Goal: Feedback & Contribution: Contribute content

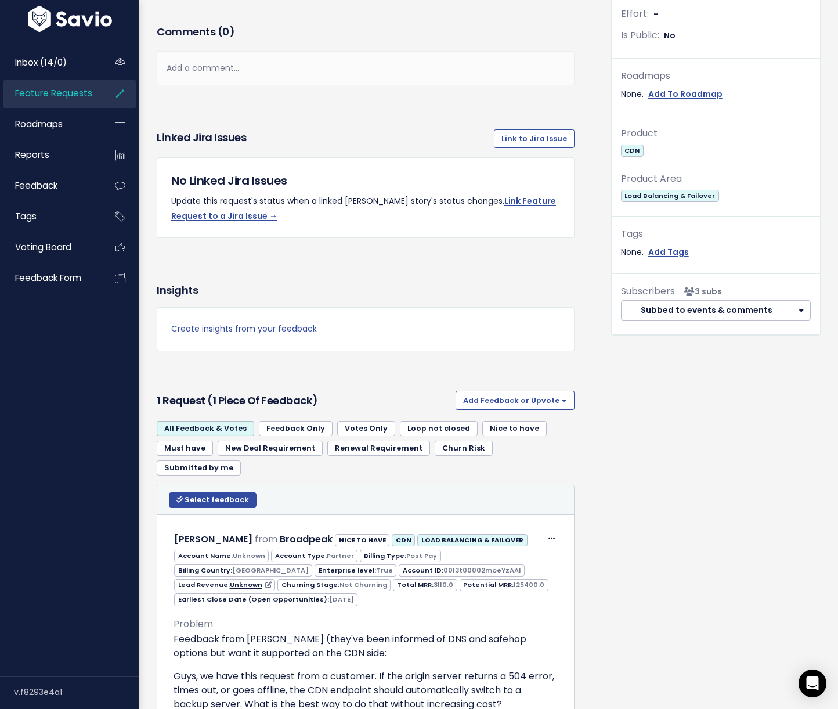
scroll to position [492, 0]
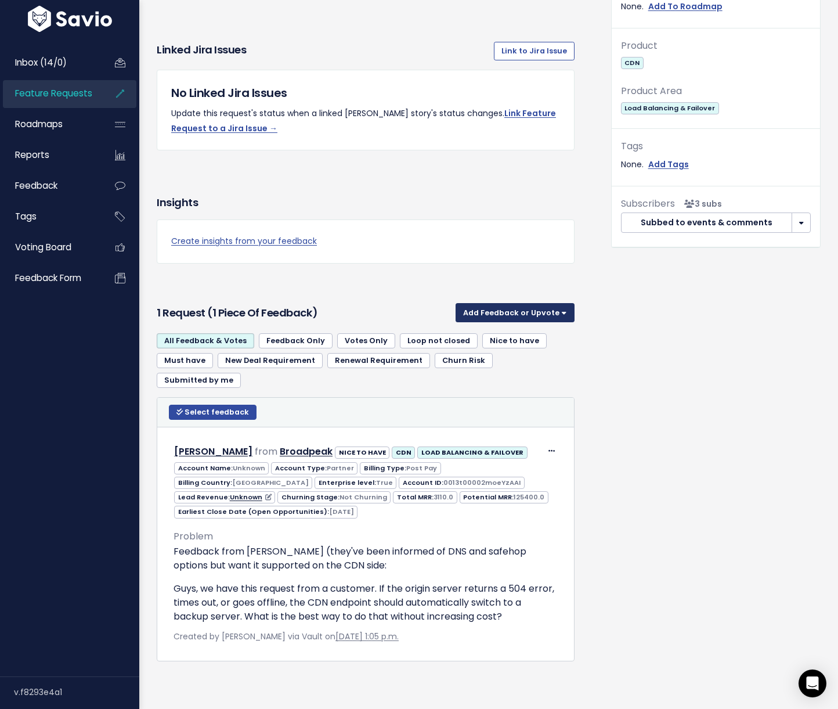
click at [494, 315] on button "Add Feedback or Upvote" at bounding box center [515, 312] width 119 height 19
click at [496, 368] on link "Add Feedback" at bounding box center [515, 365] width 110 height 23
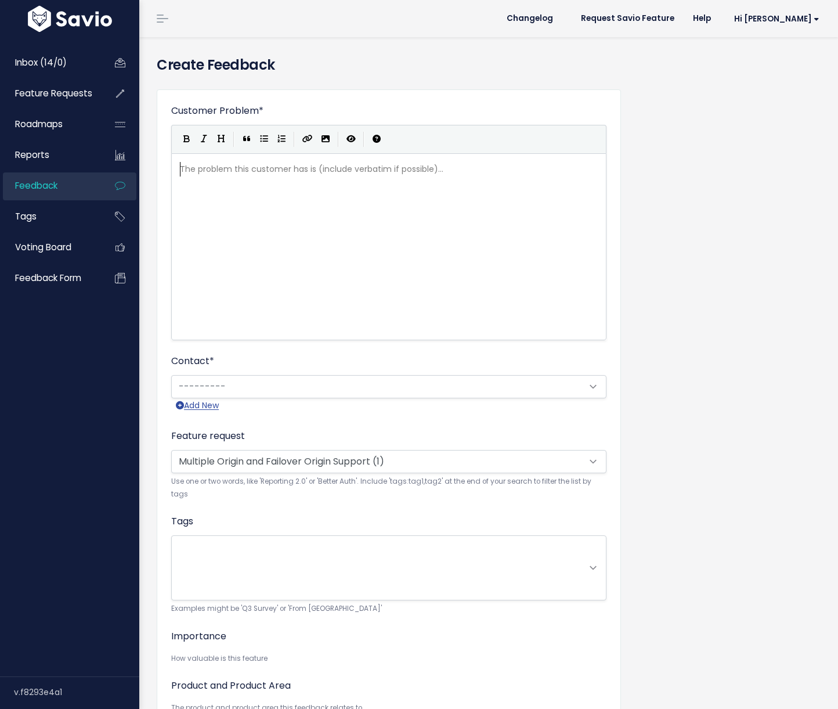
scroll to position [1, 0]
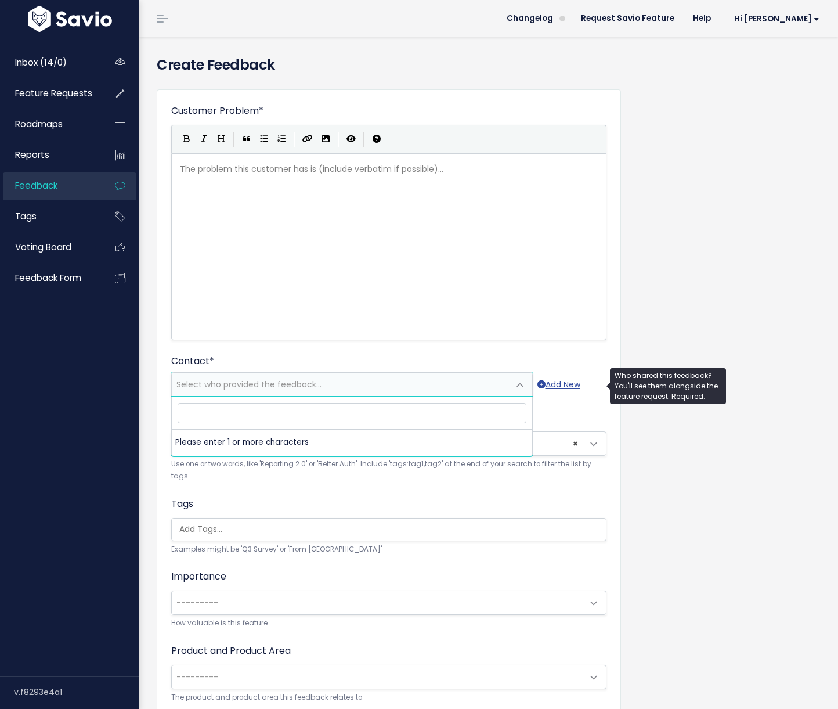
click at [300, 390] on span "Select who provided the feedback..." at bounding box center [340, 384] width 337 height 23
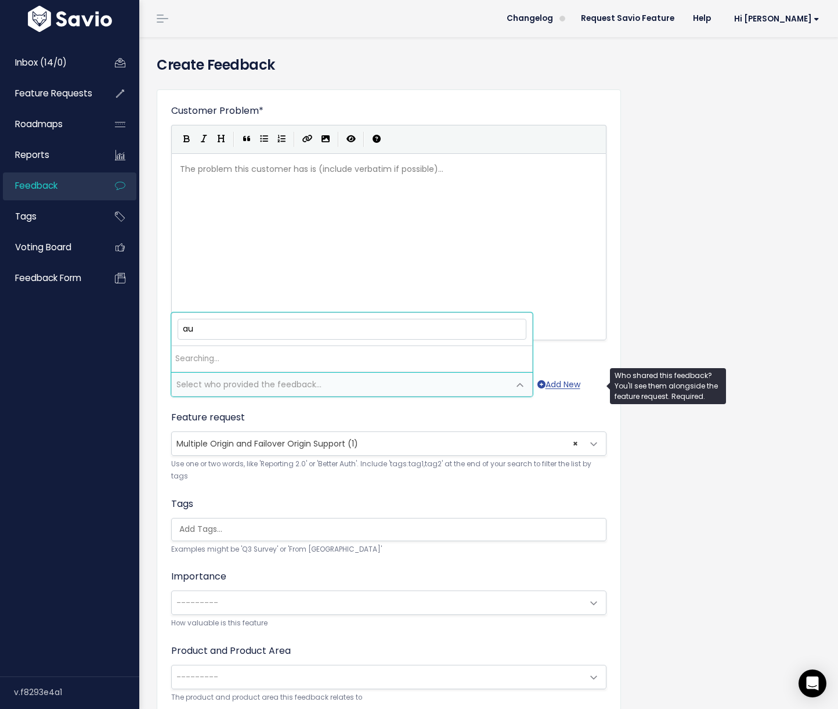
type input "a"
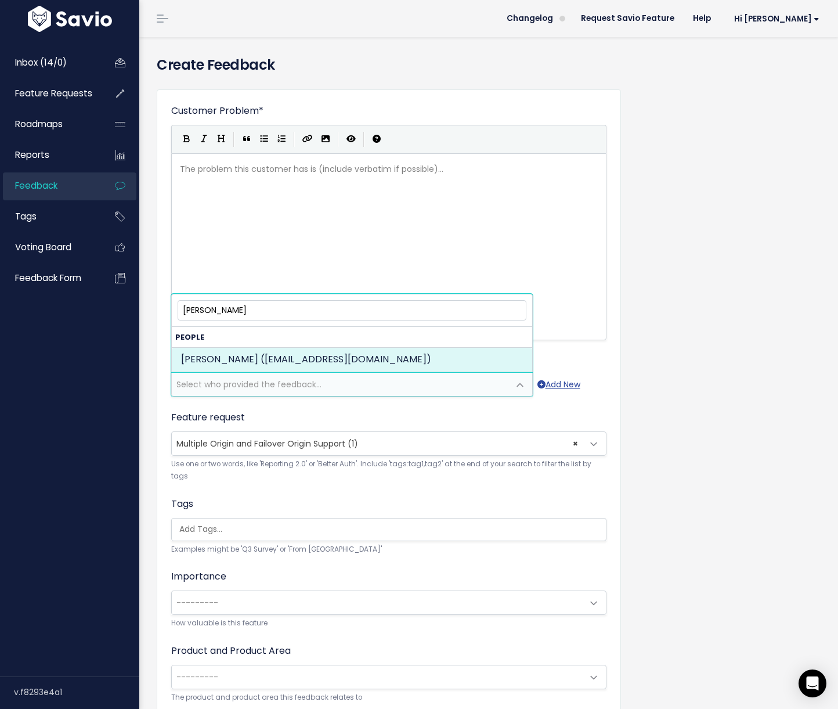
type input "josh ba"
select select "74644382"
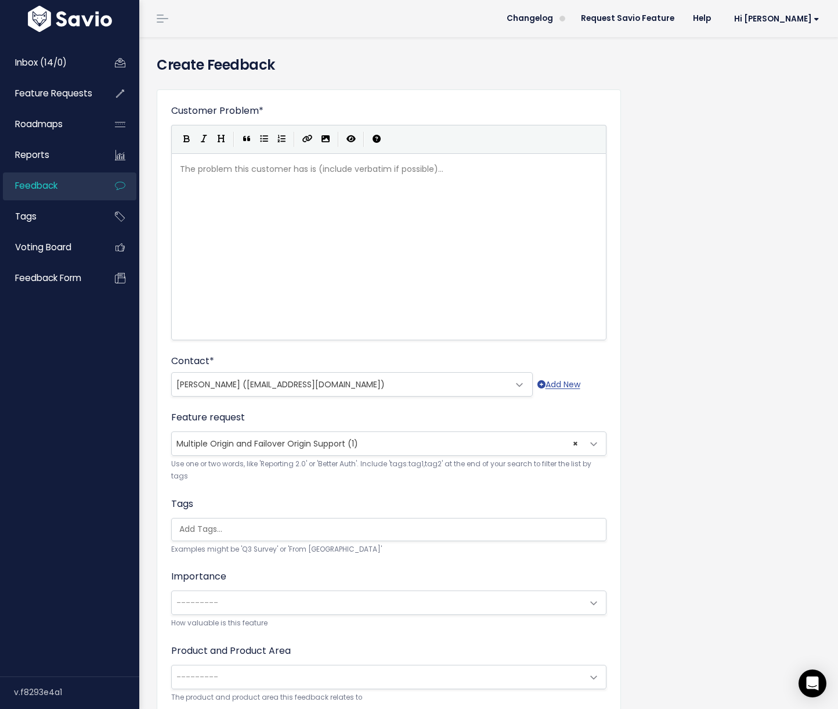
click at [242, 222] on div "The problem this customer has is (include verbatim if possible)... xxxxxxxxxx ​" at bounding box center [404, 261] width 452 height 203
click at [420, 217] on div "The problem this customer has is (include verbatim if possible)... xxxxxxxxxx ​" at bounding box center [404, 261] width 452 height 203
paste textarea """
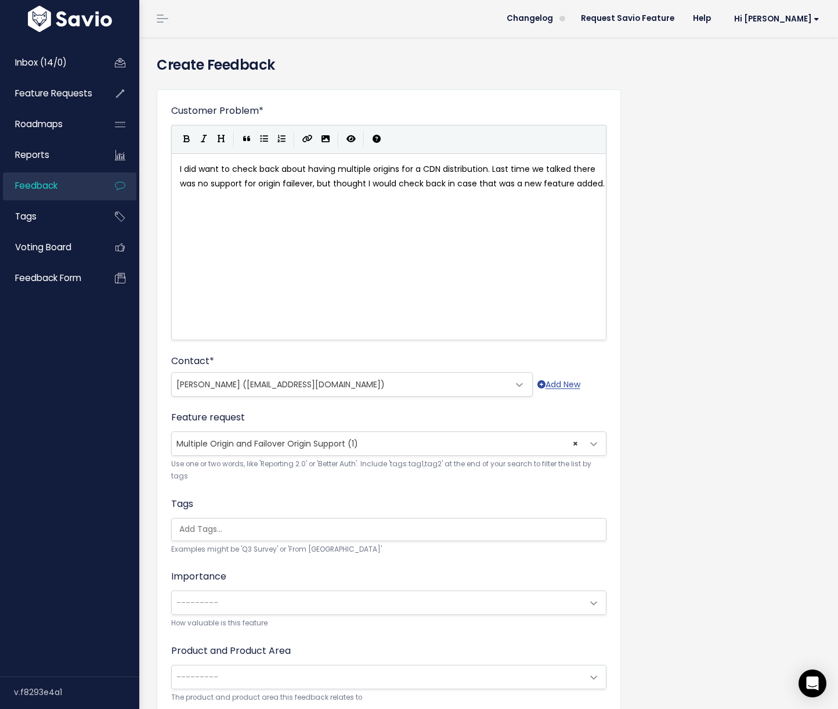
click at [178, 167] on pre "I did want to check back about having multiple origins for a CDN distribution. …" at bounding box center [393, 176] width 431 height 29
type textarea """
click at [248, 191] on pre ""I did want to check back about having multiple origins for a CDN distribution.…" at bounding box center [393, 176] width 431 height 29
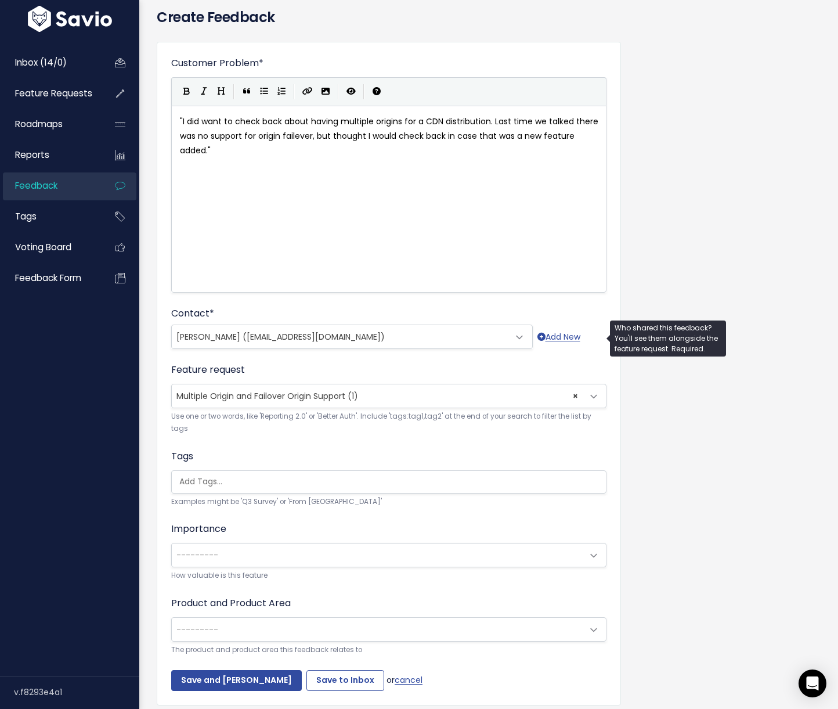
scroll to position [98, 0]
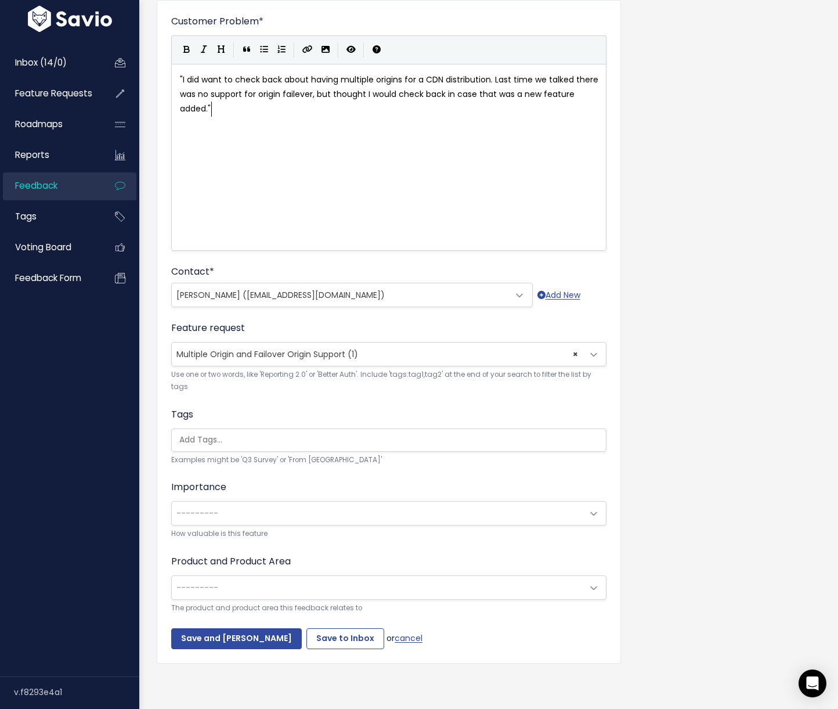
type textarea """
click at [269, 516] on span "---------" at bounding box center [377, 513] width 411 height 23
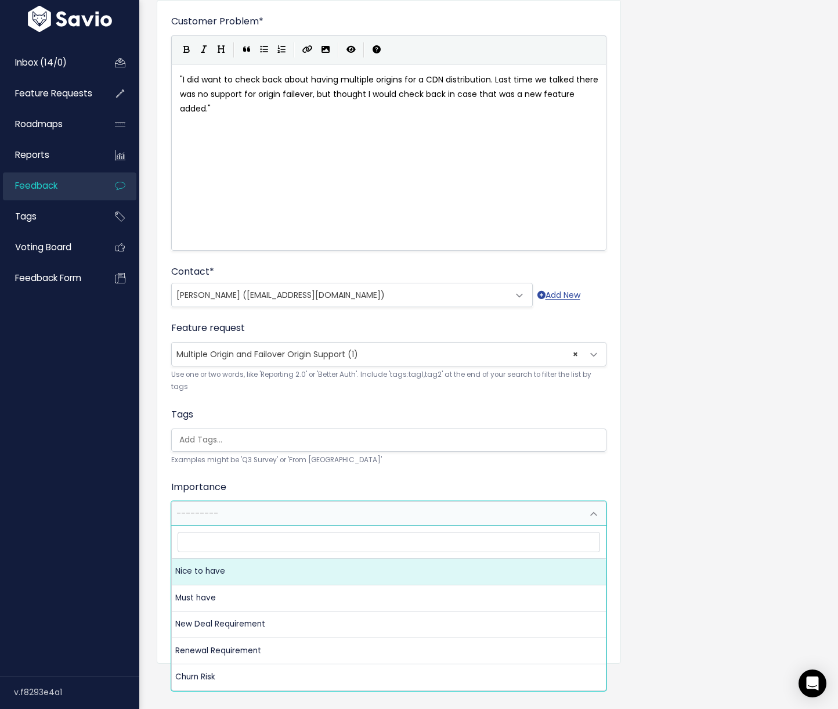
select select "NICE_TO_HAVE"
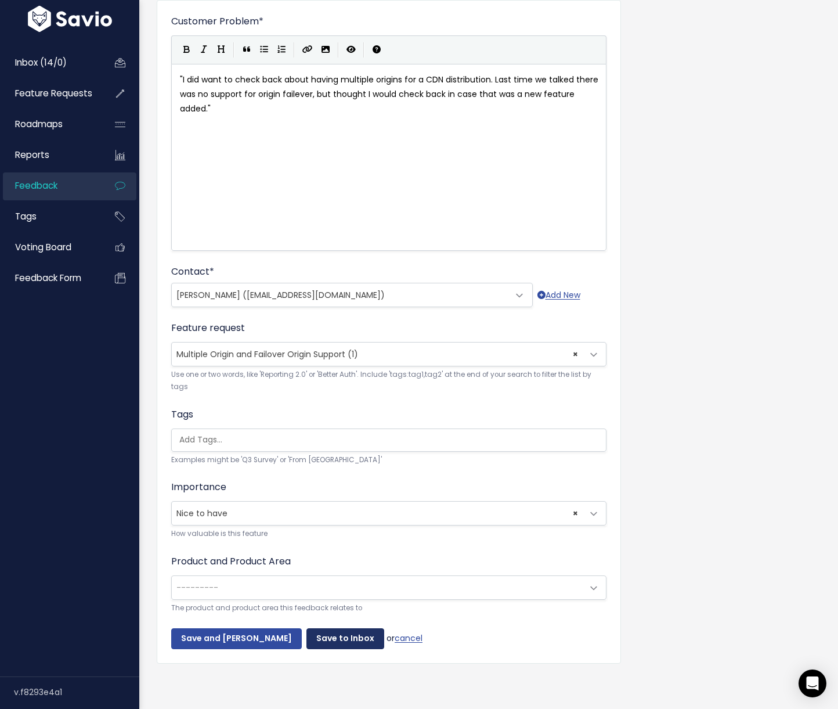
click at [320, 629] on input "Save to Inbox" at bounding box center [346, 638] width 78 height 21
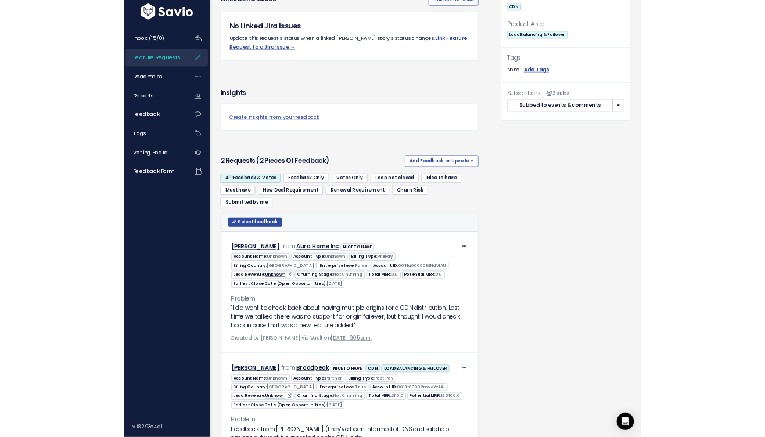
scroll to position [736, 0]
